Goal: Task Accomplishment & Management: Manage account settings

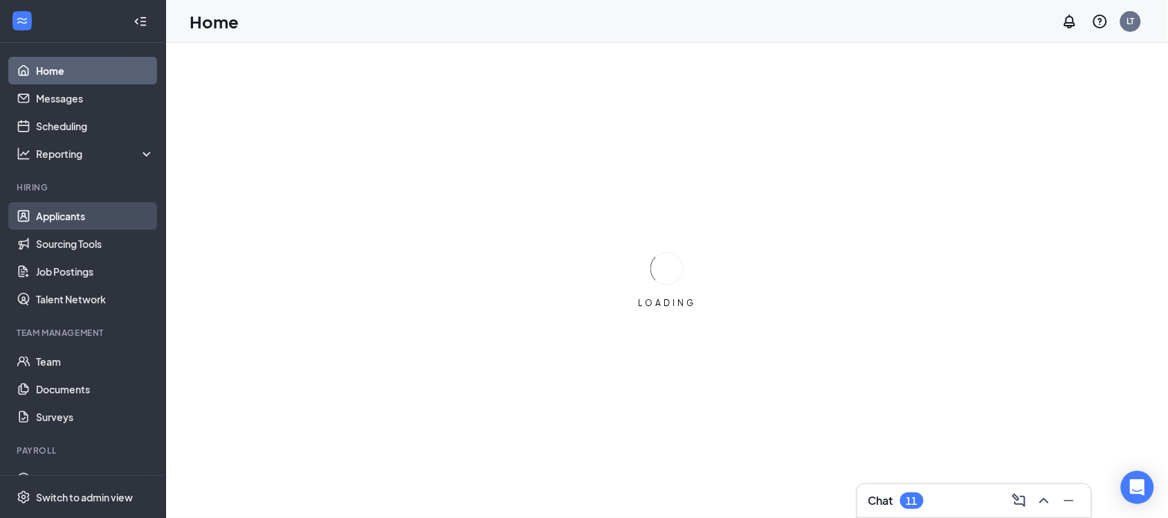
click at [87, 212] on link "Applicants" at bounding box center [95, 216] width 118 height 28
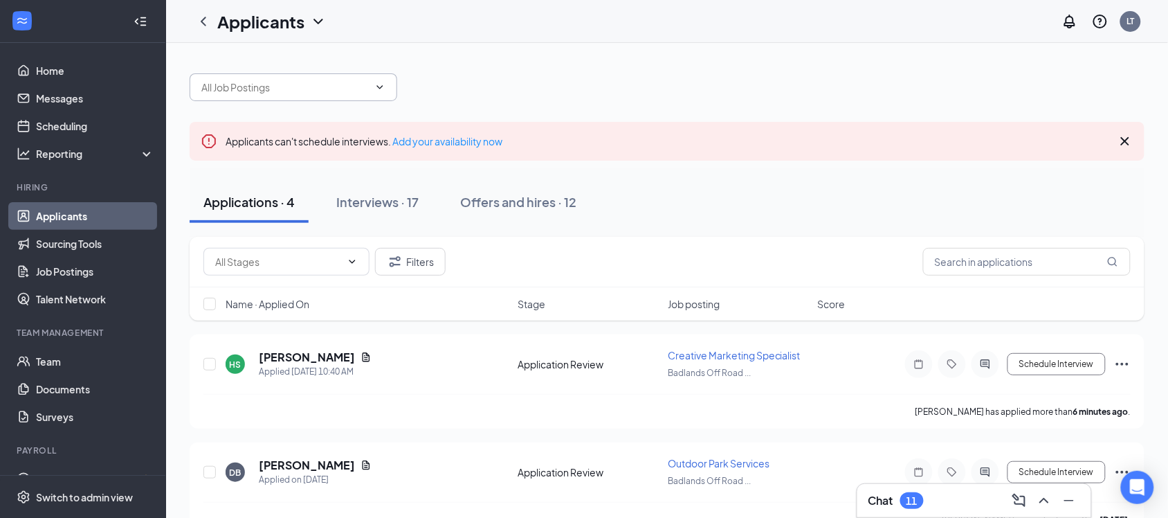
click at [382, 84] on icon "ChevronDown" at bounding box center [379, 87] width 11 height 11
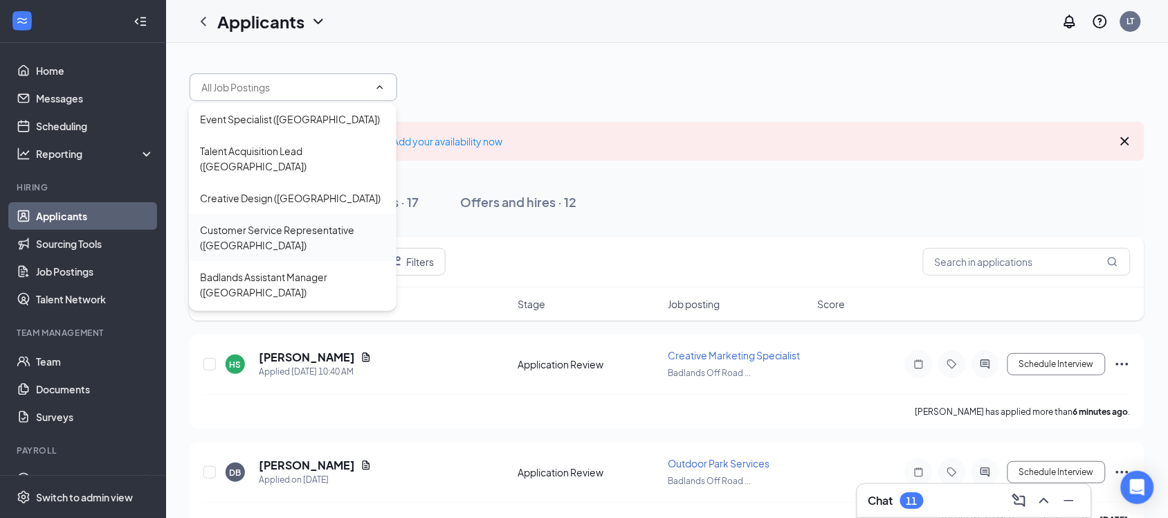
click at [291, 253] on div "Customer Service Representative ([GEOGRAPHIC_DATA])" at bounding box center [292, 237] width 185 height 30
type input "Customer Service Representative ([GEOGRAPHIC_DATA])"
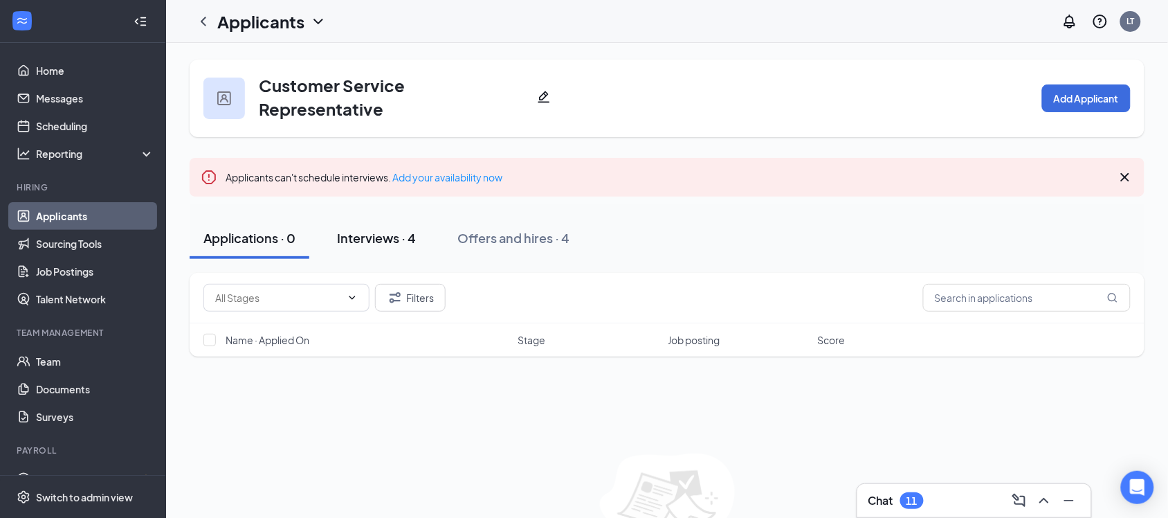
click at [396, 230] on div "Interviews · 4" at bounding box center [376, 237] width 79 height 17
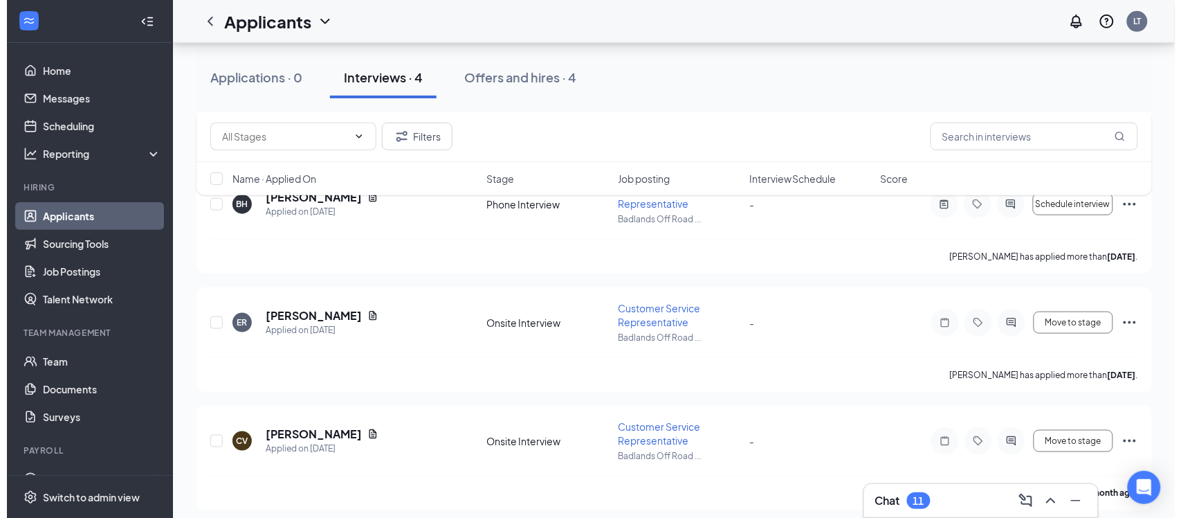
scroll to position [320, 0]
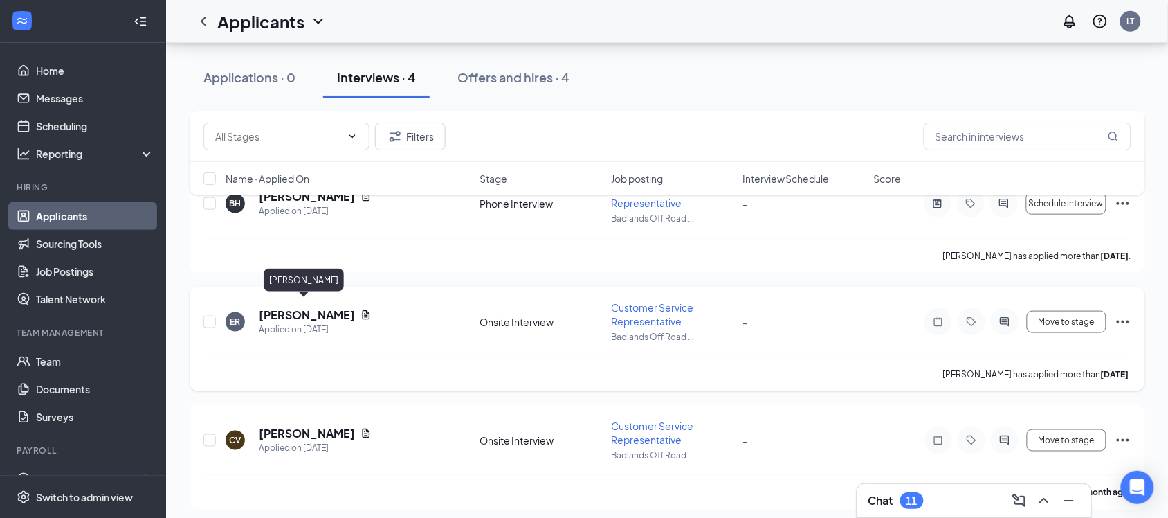
click at [323, 307] on h5 "[PERSON_NAME]" at bounding box center [307, 314] width 96 height 15
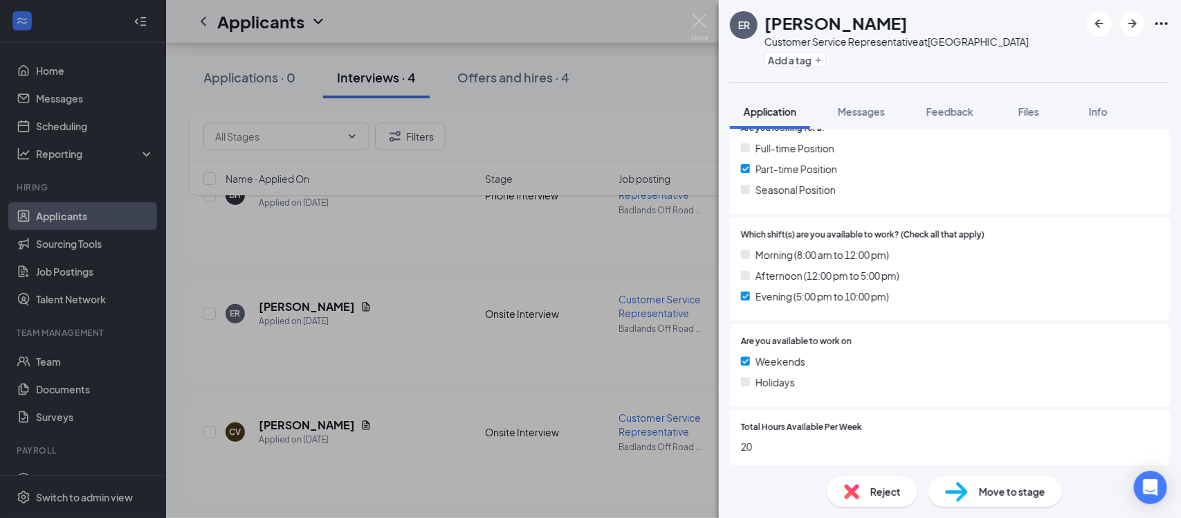
scroll to position [516, 0]
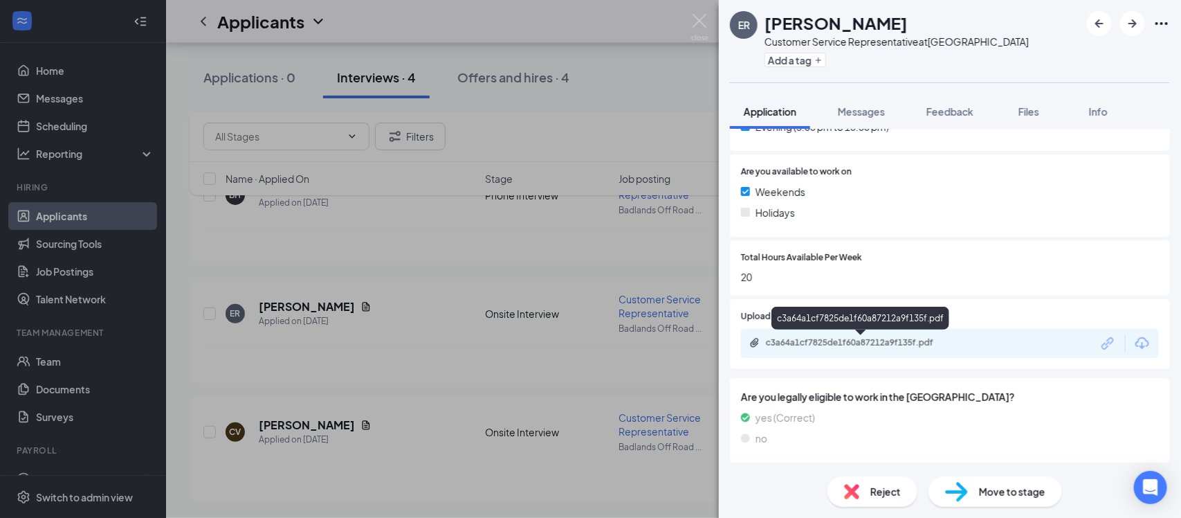
click at [814, 339] on div "c3a64a1cf7825de1f60a87212a9f135f.pdf" at bounding box center [863, 342] width 194 height 11
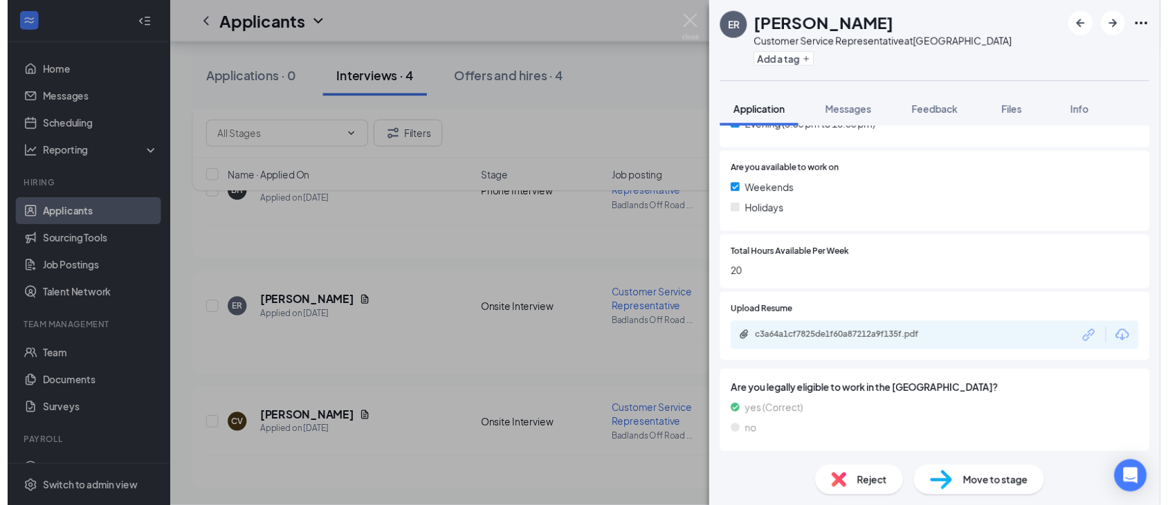
scroll to position [510, 0]
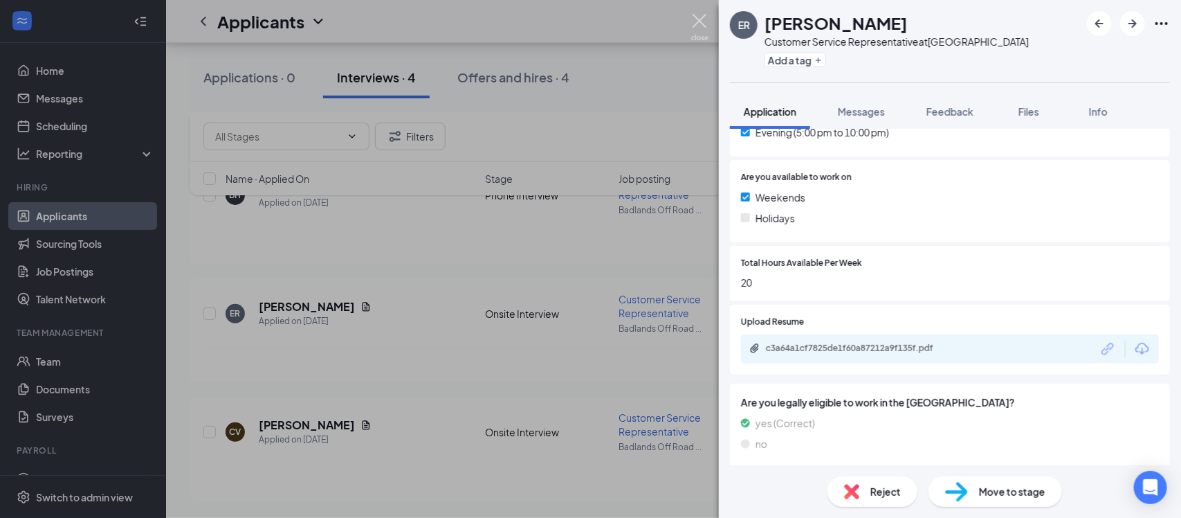
click at [707, 29] on img at bounding box center [699, 27] width 17 height 27
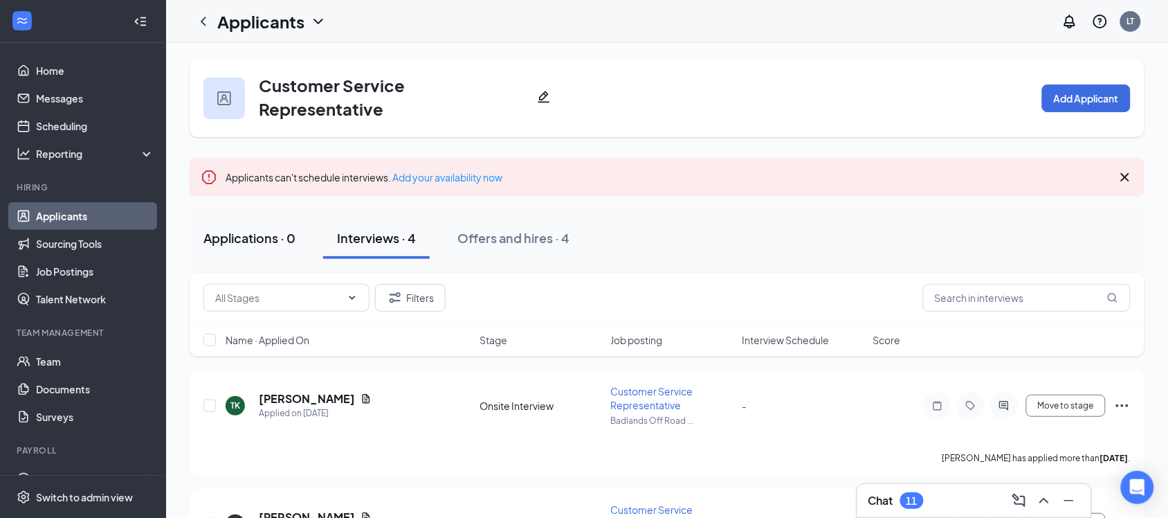
click at [253, 233] on div "Applications · 0" at bounding box center [249, 237] width 92 height 17
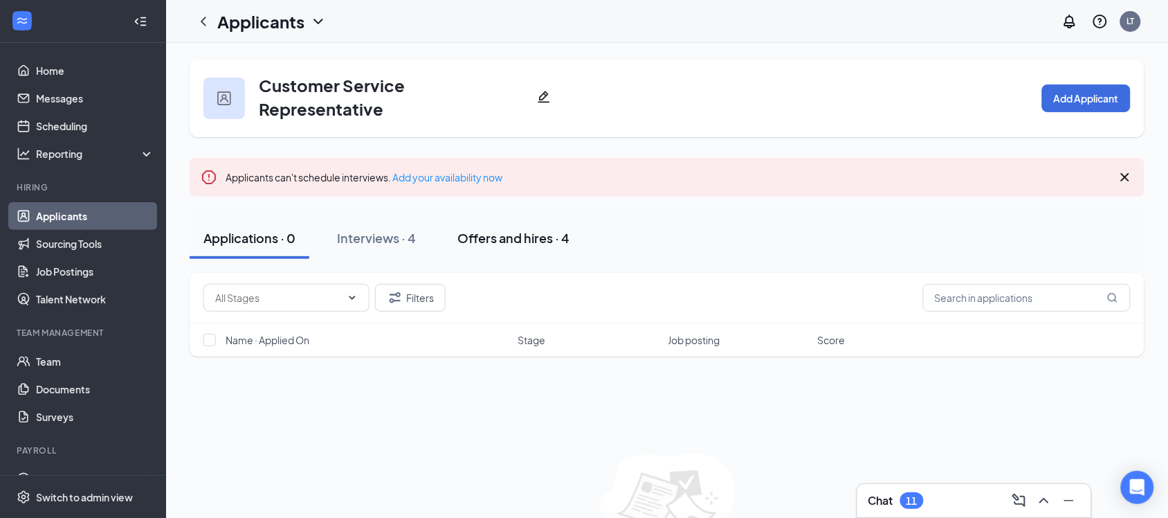
click at [538, 237] on div "Offers and hires · 4" at bounding box center [513, 237] width 112 height 17
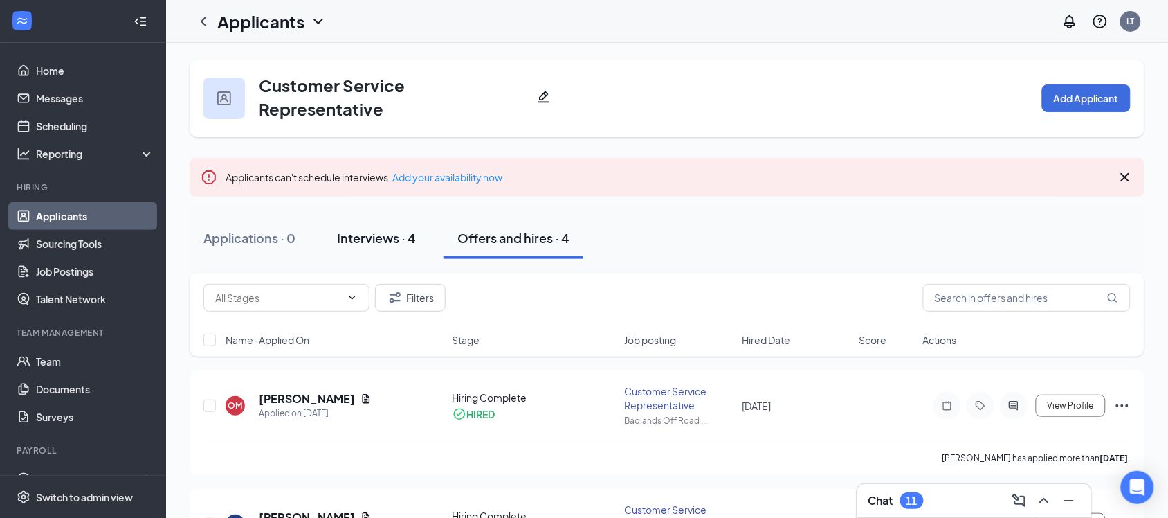
click at [385, 230] on div "Interviews · 4" at bounding box center [376, 237] width 79 height 17
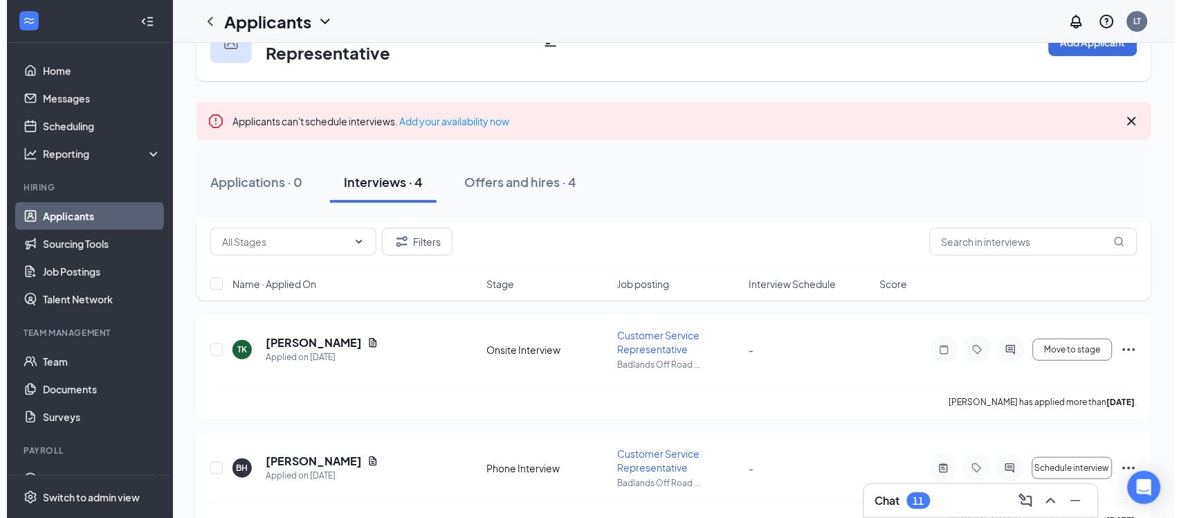
scroll to position [170, 0]
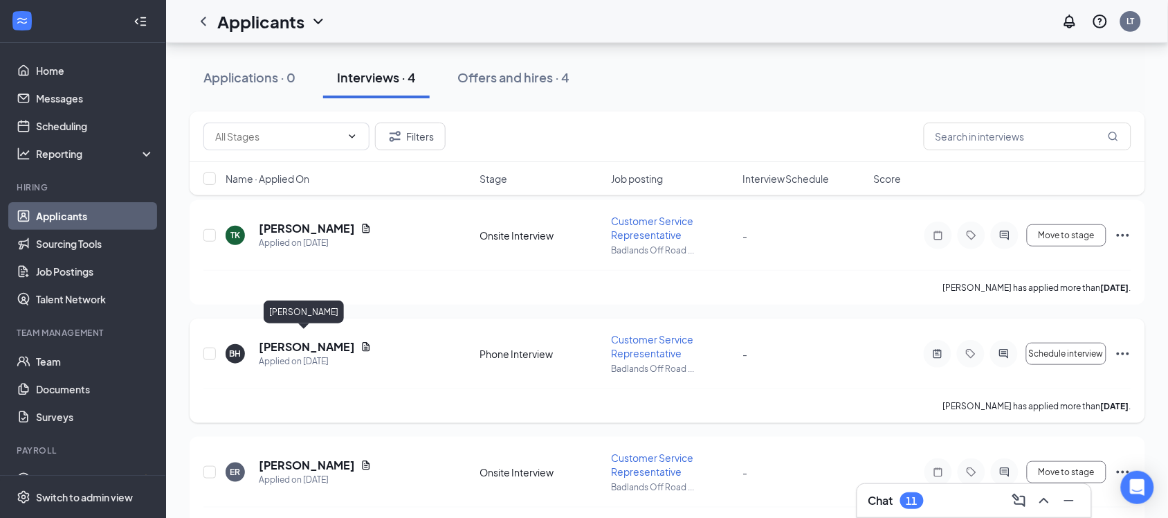
click at [322, 339] on h5 "[PERSON_NAME]" at bounding box center [307, 346] width 96 height 15
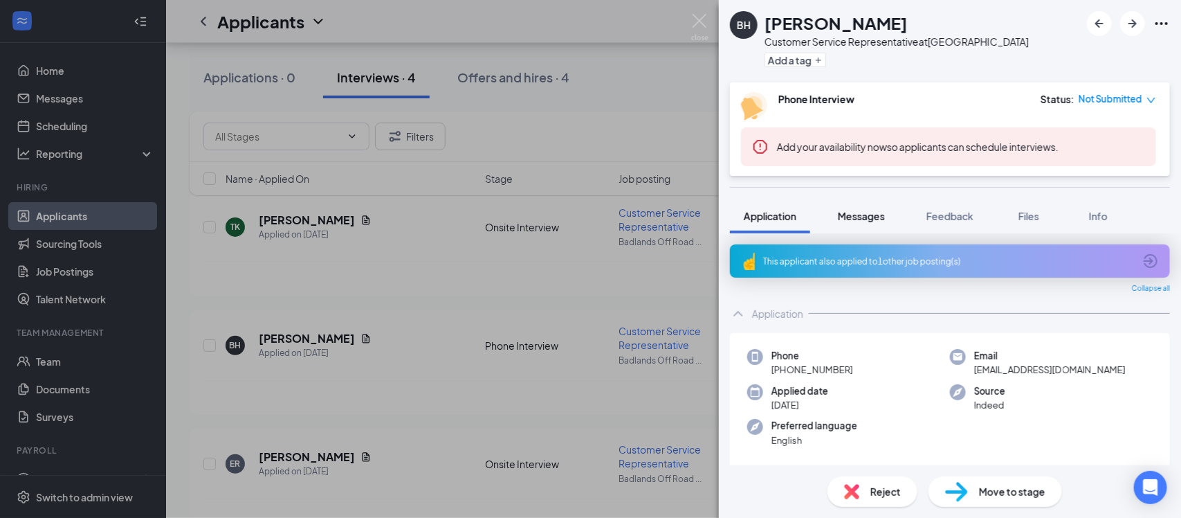
click at [865, 217] on span "Messages" at bounding box center [861, 216] width 47 height 12
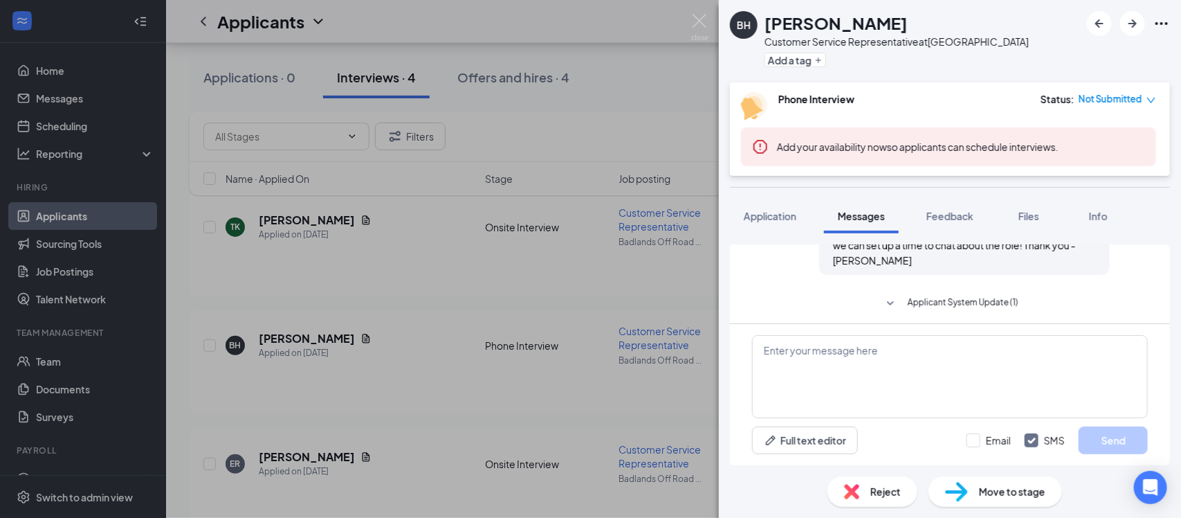
scroll to position [585, 0]
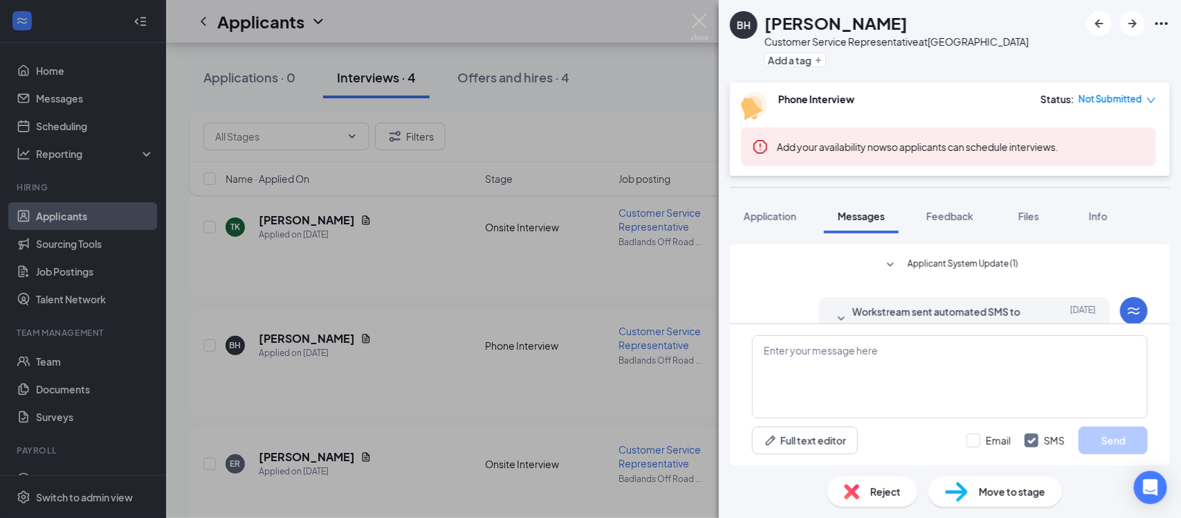
click at [833, 311] on icon "SmallChevronDown" at bounding box center [841, 319] width 17 height 17
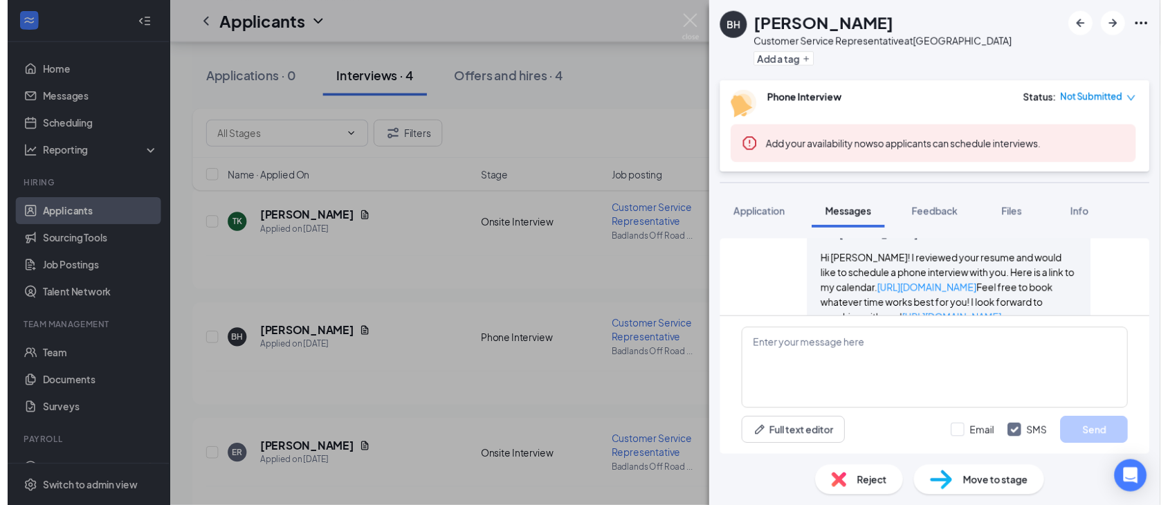
scroll to position [700, 0]
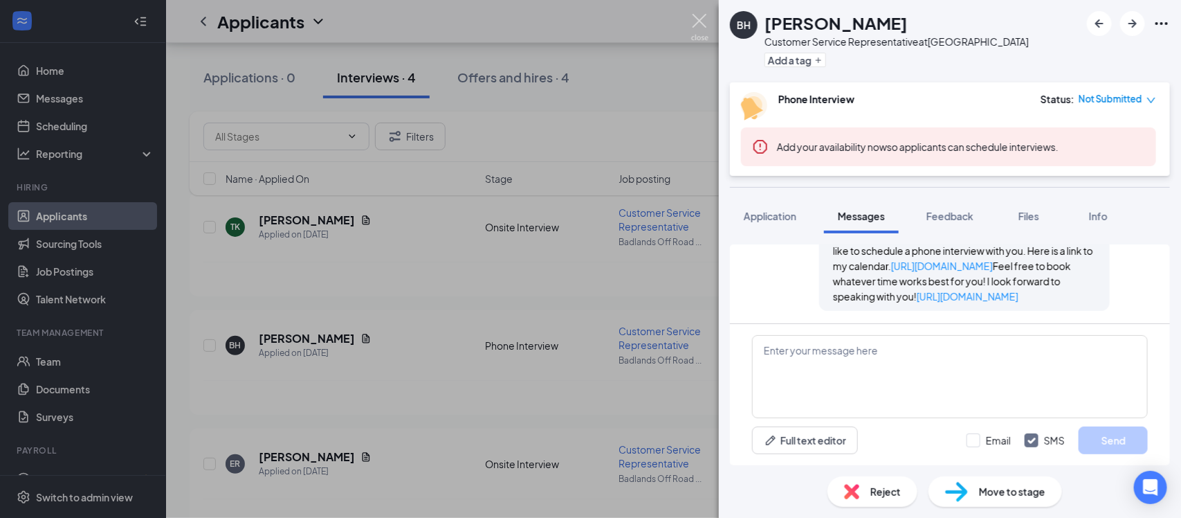
click at [702, 21] on img at bounding box center [699, 27] width 17 height 27
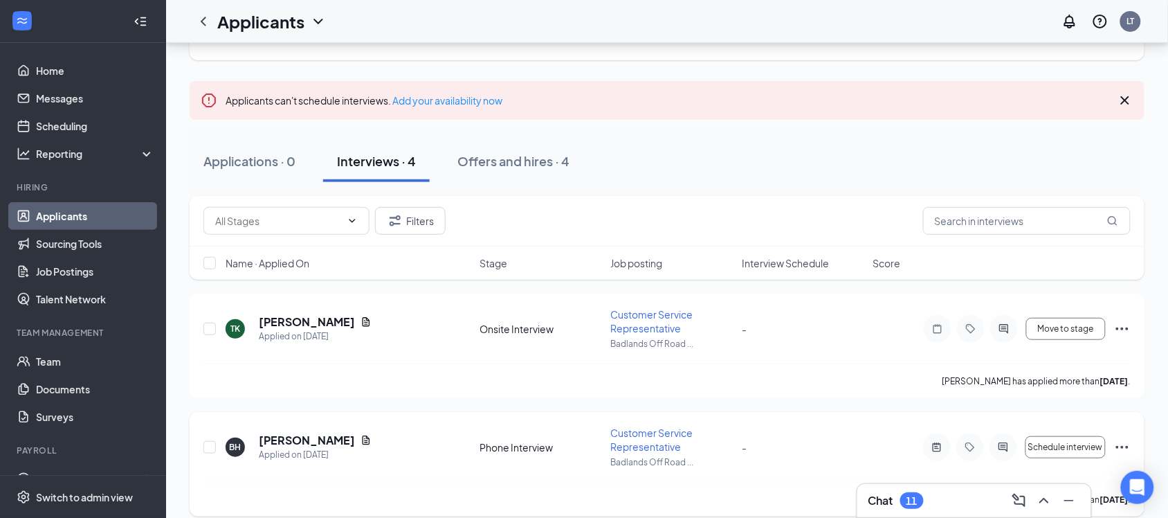
scroll to position [74, 0]
click at [349, 218] on icon "ChevronDown" at bounding box center [352, 223] width 11 height 11
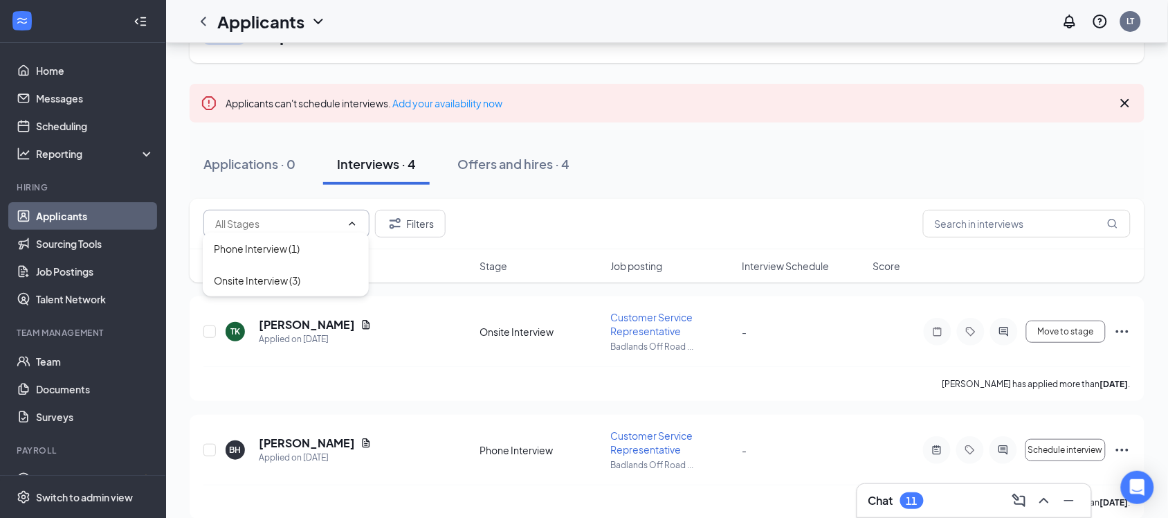
click at [349, 218] on icon "ChevronUp" at bounding box center [352, 223] width 11 height 11
click at [412, 211] on button "Filters" at bounding box center [410, 224] width 71 height 28
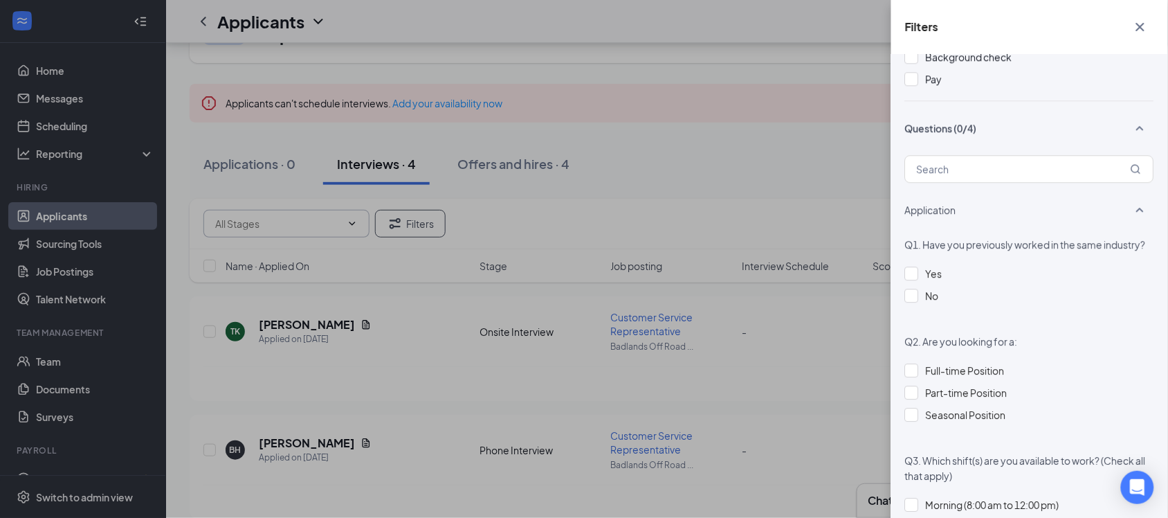
scroll to position [1038, 0]
click at [1136, 26] on icon "Cross" at bounding box center [1140, 27] width 17 height 17
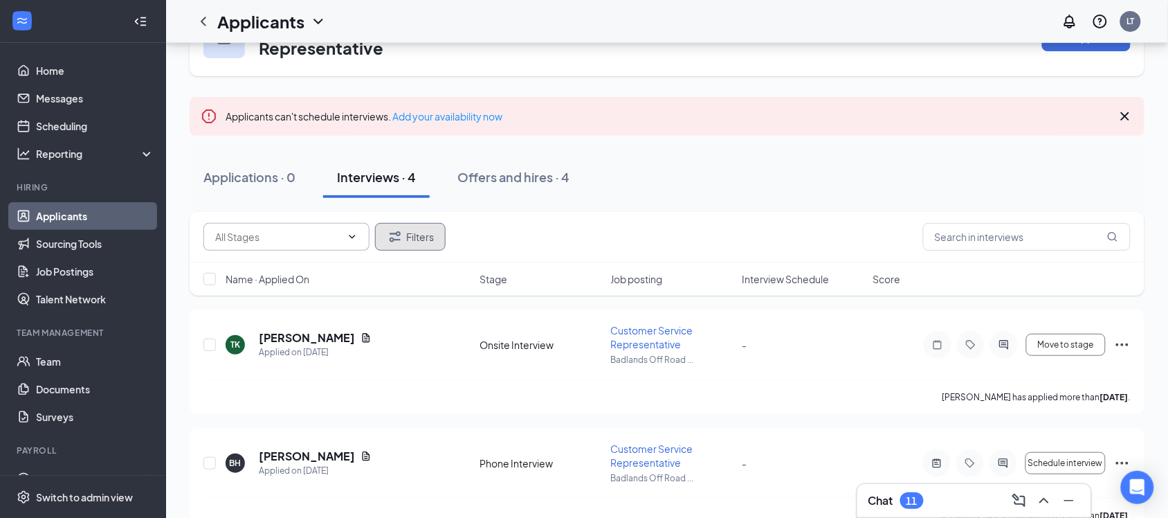
scroll to position [0, 0]
